Goal: Information Seeking & Learning: Learn about a topic

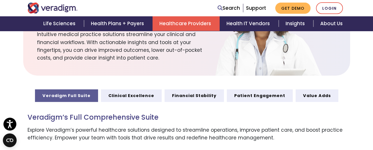
scroll to position [258, 0]
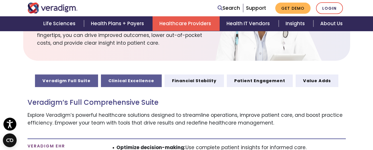
click at [137, 76] on link "Clinical Excellence" at bounding box center [131, 80] width 61 height 13
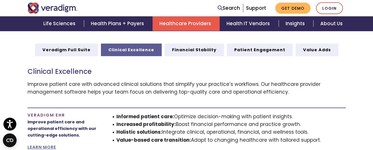
scroll to position [315, 0]
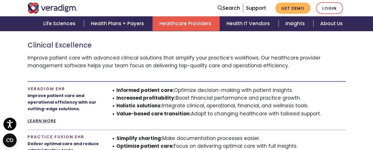
click at [42, 118] on link "LEARN MORE" at bounding box center [41, 121] width 29 height 6
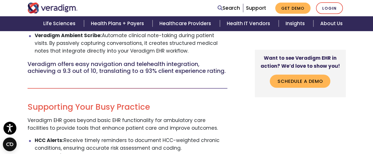
scroll to position [458, 0]
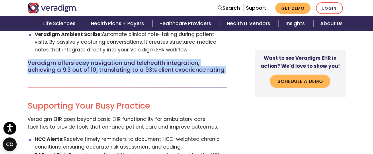
drag, startPoint x: 27, startPoint y: 64, endPoint x: 52, endPoint y: 78, distance: 28.6
click at [52, 78] on div "Finally, an ambulatory EHR system designed by physicians for physicians. Veradi…" at bounding box center [132, 119] width 218 height 948
copy h5 "Veradigm offers easy navigation and telehealth integration, achieving a 9.3 out…"
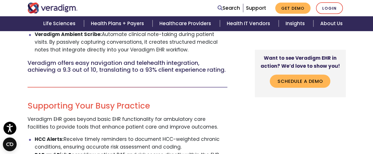
click at [100, 111] on h2 "Supporting Your Busy Practice" at bounding box center [127, 106] width 200 height 10
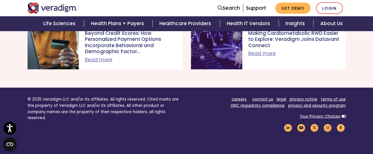
scroll to position [1232, 0]
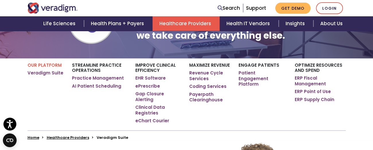
scroll to position [86, 0]
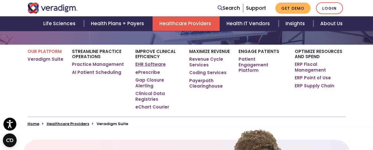
click at [153, 65] on link "EHR Software" at bounding box center [150, 65] width 30 height 6
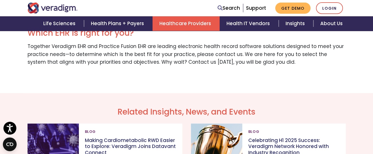
scroll to position [888, 0]
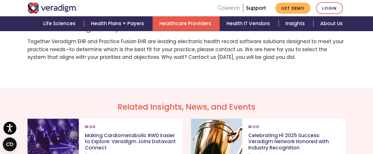
click at [228, 8] on link "Search" at bounding box center [228, 8] width 22 height 8
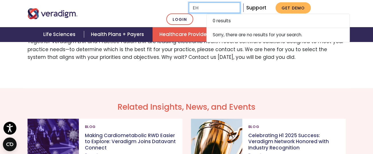
type input "E"
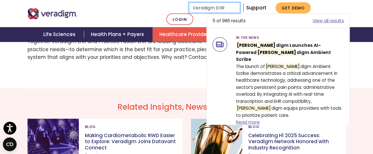
type input "Veradigm EHR"
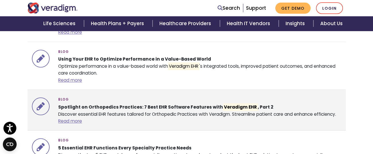
scroll to position [516, 0]
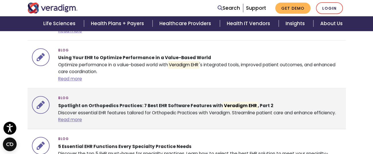
click at [161, 102] on strong "Spotlight on Orthopedics Practices: 7 Best EHR Software Features with Veradigm …" at bounding box center [165, 106] width 215 height 8
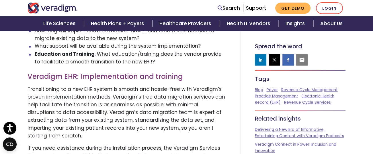
scroll to position [1232, 0]
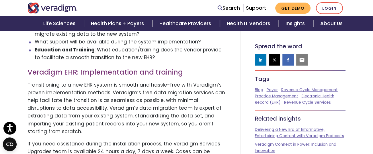
click at [189, 110] on p "Transitioning to a new EHR system is smooth and hassle-free with Veradigm’s pro…" at bounding box center [126, 108] width 198 height 54
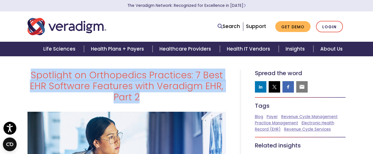
drag, startPoint x: 34, startPoint y: 73, endPoint x: 139, endPoint y: 100, distance: 109.0
click at [139, 100] on h1 "Spotlight on Orthopedics Practices: 7 Best EHR Software Features with Veradigm …" at bounding box center [126, 86] width 198 height 33
copy h1 "Spotlight on Orthopedics Practices: 7 Best EHR Software Features with Veradigm …"
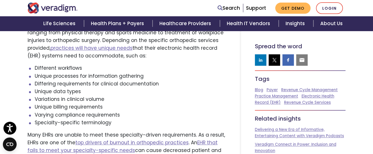
scroll to position [229, 0]
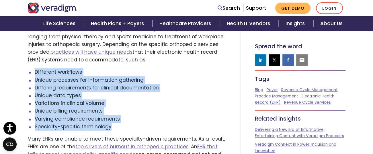
drag, startPoint x: 33, startPoint y: 72, endPoint x: 122, endPoint y: 124, distance: 103.5
click at [121, 125] on ul "Different workflows Unique processes for information gathering Differing requir…" at bounding box center [126, 99] width 198 height 62
copy ul "Different workflows Unique processes for information gathering Differing requir…"
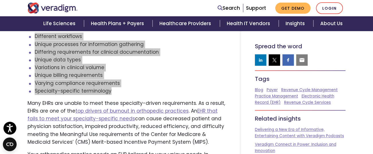
scroll to position [286, 0]
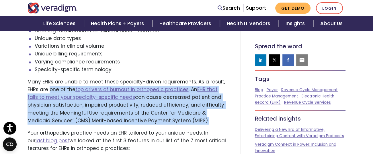
drag, startPoint x: 49, startPoint y: 90, endPoint x: 179, endPoint y: 121, distance: 133.0
click at [179, 121] on p "Many EHRs are unable to meet these specialty-driven requirements. As a result, …" at bounding box center [126, 101] width 198 height 47
copy p "one of the top drivers of burnout in orthopedic practices . An EHR that fails t…"
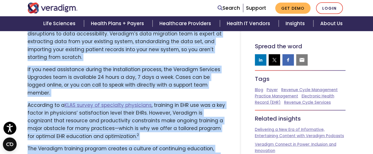
scroll to position [1406, 0]
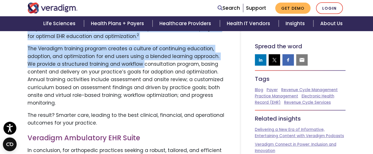
drag, startPoint x: 25, startPoint y: 89, endPoint x: 121, endPoint y: 77, distance: 97.1
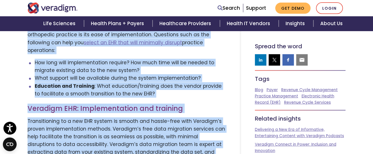
scroll to position [1177, 0]
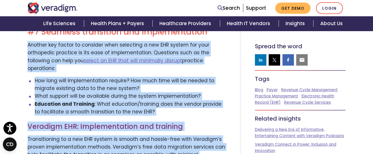
click at [110, 93] on li "What support will be available during the system implementation?" at bounding box center [130, 97] width 191 height 8
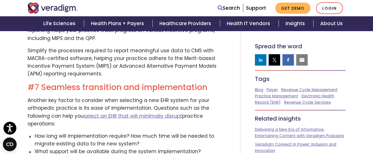
scroll to position [1120, 0]
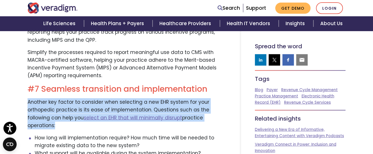
drag, startPoint x: 26, startPoint y: 86, endPoint x: 54, endPoint y: 108, distance: 35.2
copy p "Another key factor to consider when selecting a new EHR system for your orthope…"
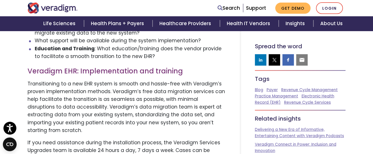
scroll to position [1234, 0]
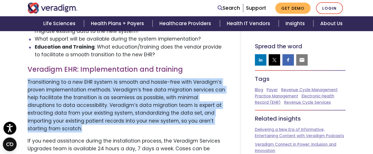
drag, startPoint x: 27, startPoint y: 68, endPoint x: 227, endPoint y: 107, distance: 202.9
copy p "Transitioning to a new EHR system is smooth and hassle-free with Veradigm’s pro…"
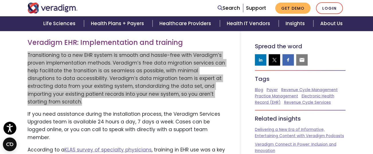
scroll to position [1263, 0]
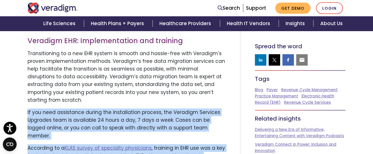
drag, startPoint x: 27, startPoint y: 89, endPoint x: 140, endPoint y: 148, distance: 128.1
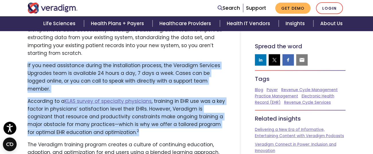
scroll to position [1320, 0]
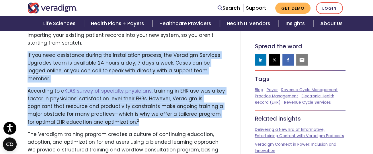
copy div "If you need assistance during the installation process, the Veradigm Services U…"
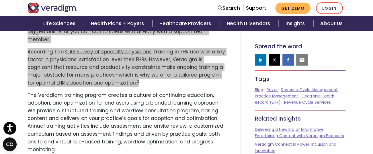
scroll to position [1378, 0]
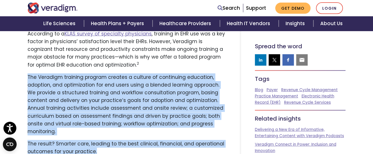
drag, startPoint x: 27, startPoint y: 46, endPoint x: 98, endPoint y: 118, distance: 100.5
copy div "The Veradigm training program creates a culture of continuing education, adopti…"
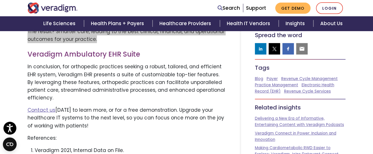
scroll to position [1492, 0]
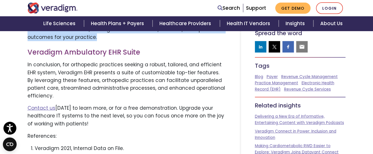
drag, startPoint x: 34, startPoint y: 125, endPoint x: 168, endPoint y: 131, distance: 134.8
copy li "Veradigm. Education & Optimization Overview. ES00_Brochure_E&OProgram_02-16-21.…"
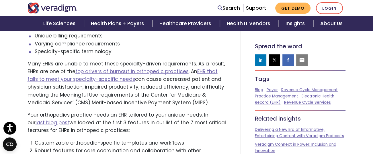
scroll to position [318, 0]
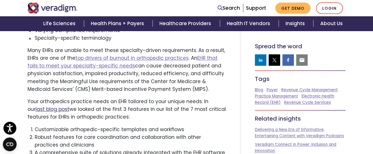
click at [69, 106] on link "last blog post" at bounding box center [53, 109] width 34 height 7
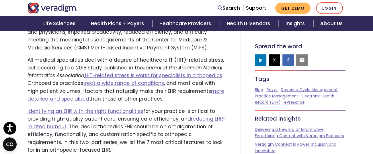
scroll to position [258, 0]
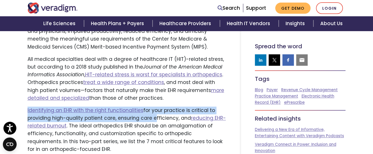
drag, startPoint x: 22, startPoint y: 110, endPoint x: 150, endPoint y: 119, distance: 128.6
